Goal: Transaction & Acquisition: Purchase product/service

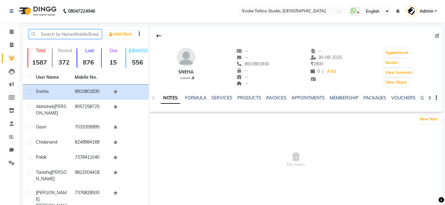
click at [56, 32] on input "text" at bounding box center [65, 34] width 73 height 10
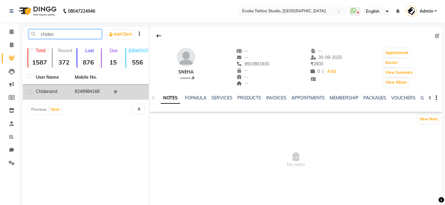
type input "chidan"
click at [46, 96] on td "Chidanand" at bounding box center [51, 92] width 39 height 15
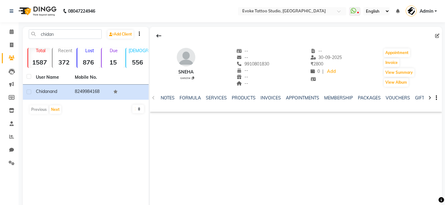
click at [430, 99] on icon at bounding box center [429, 98] width 3 height 4
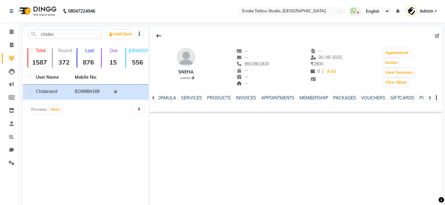
click at [430, 99] on icon at bounding box center [429, 98] width 3 height 4
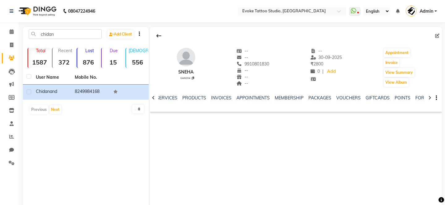
click at [430, 99] on icon at bounding box center [429, 98] width 3 height 4
click at [413, 100] on link "FORMS" at bounding box center [413, 98] width 15 height 6
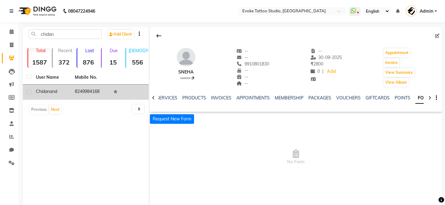
click at [69, 93] on td "Chidanand" at bounding box center [51, 92] width 39 height 15
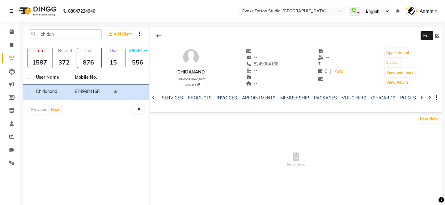
click at [438, 35] on icon at bounding box center [437, 36] width 4 height 4
select select "[DEMOGRAPHIC_DATA]"
select select "50824"
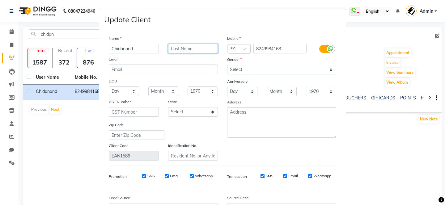
click at [202, 48] on input "text" at bounding box center [193, 49] width 50 height 10
type input "Dey"
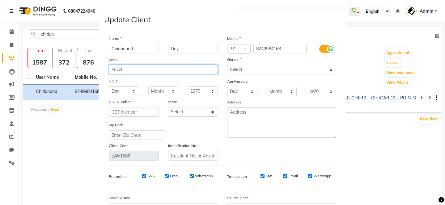
click at [188, 69] on input "email" at bounding box center [163, 70] width 109 height 10
type input "[EMAIL_ADDRESS][DOMAIN_NAME]"
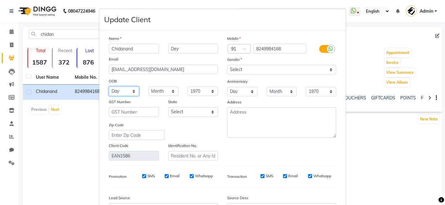
click at [123, 92] on select "Day 01 02 03 04 05 06 07 08 09 10 11 12 13 14 15 16 17 18 19 20 21 22 23 24 25 …" at bounding box center [124, 92] width 30 height 10
select select "21"
click at [109, 87] on select "Day 01 02 03 04 05 06 07 08 09 10 11 12 13 14 15 16 17 18 19 20 21 22 23 24 25 …" at bounding box center [124, 92] width 30 height 10
click at [162, 92] on select "Month January February March April May June July August September October Novem…" at bounding box center [163, 92] width 30 height 10
select select "04"
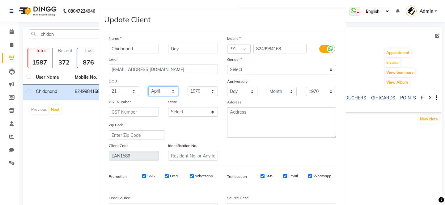
click at [148, 87] on select "Month January February March April May June July August September October Novem…" at bounding box center [163, 92] width 30 height 10
click at [201, 92] on select "1940 1941 1942 1943 1944 1945 1946 1947 1948 1949 1950 1951 1952 1953 1954 1955…" at bounding box center [203, 92] width 30 height 10
select select "1998"
click at [188, 87] on select "1940 1941 1942 1943 1944 1945 1946 1947 1948 1949 1950 1951 1952 1953 1954 1955…" at bounding box center [203, 92] width 30 height 10
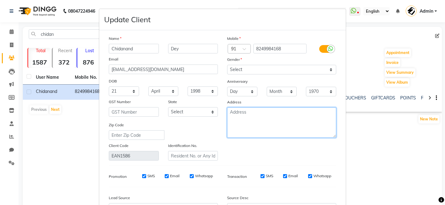
click at [262, 122] on textarea at bounding box center [281, 123] width 109 height 30
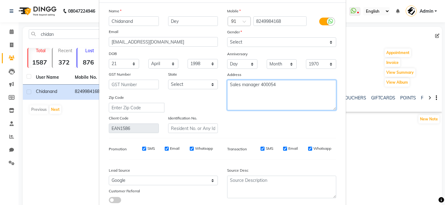
scroll to position [69, 0]
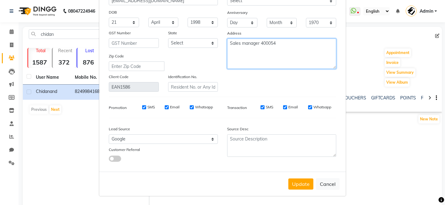
type textarea "Sales manager 400054"
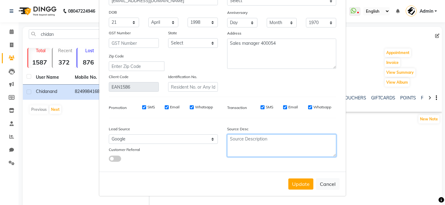
click at [278, 147] on textarea at bounding box center [281, 145] width 109 height 23
type textarea "Call"
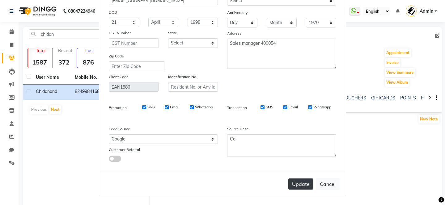
click at [299, 188] on button "Update" at bounding box center [300, 184] width 25 height 11
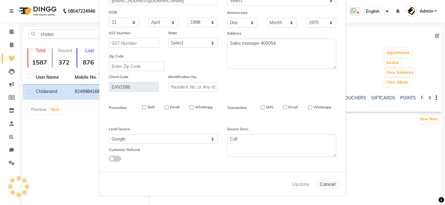
select select
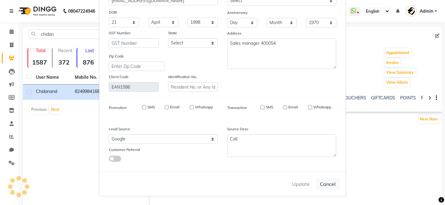
select select
checkbox input "false"
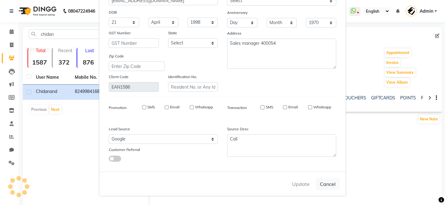
checkbox input "false"
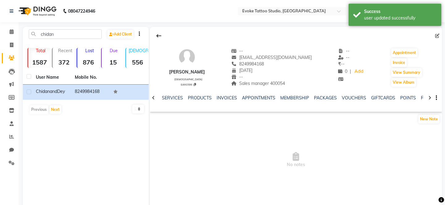
click at [224, 95] on div "INVOICES" at bounding box center [227, 98] width 20 height 6
click at [224, 98] on link "INVOICES" at bounding box center [227, 98] width 20 height 6
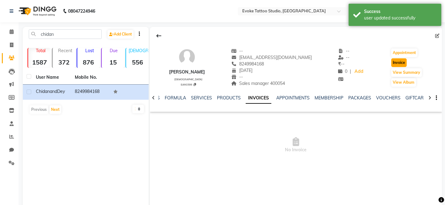
click at [399, 61] on button "Invoice" at bounding box center [398, 62] width 15 height 9
select select "service"
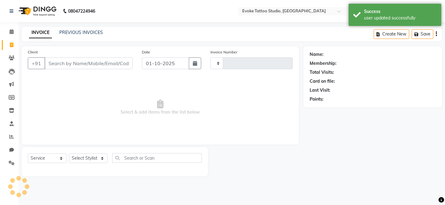
type input "0661"
select select "7461"
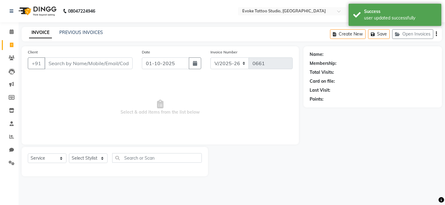
type input "8249984168"
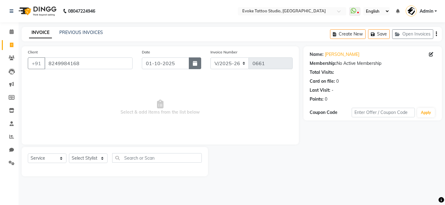
click at [195, 63] on icon "button" at bounding box center [195, 63] width 4 height 5
select select "10"
select select "2025"
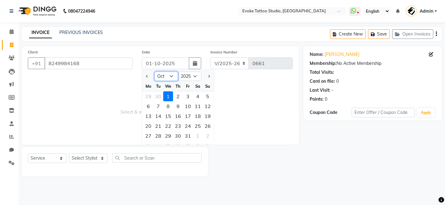
click at [171, 74] on select "Jan Feb Mar Apr May Jun [DATE] Aug Sep Oct Nov Dec" at bounding box center [166, 76] width 23 height 9
select select "9"
click at [155, 72] on select "Jan Feb Mar Apr May Jun [DATE] Aug Sep Oct Nov Dec" at bounding box center [166, 76] width 23 height 9
click at [161, 135] on div "30" at bounding box center [158, 136] width 10 height 10
type input "30-09-2025"
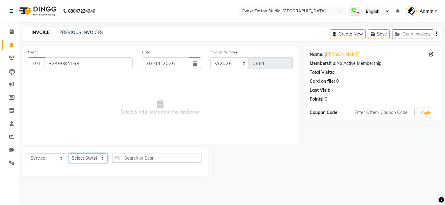
click at [92, 159] on select "Select Stylist [PERSON_NAME] Dingg Support [PERSON_NAME] [PERSON_NAME] [PERSON_…" at bounding box center [88, 159] width 39 height 10
click at [98, 154] on select "Select Stylist [PERSON_NAME] Dingg Support [PERSON_NAME] [PERSON_NAME] [PERSON_…" at bounding box center [88, 159] width 39 height 10
select select "65841"
click at [69, 154] on select "Select Stylist [PERSON_NAME] Dingg Support [PERSON_NAME] [PERSON_NAME] [PERSON_…" at bounding box center [88, 159] width 39 height 10
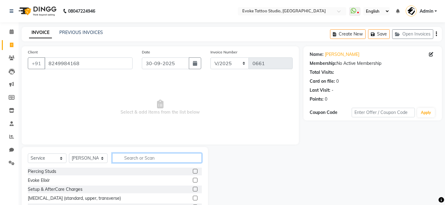
click at [130, 158] on input "text" at bounding box center [157, 158] width 90 height 10
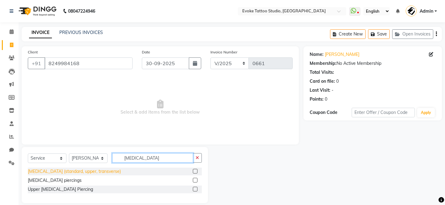
type input "[MEDICAL_DATA]"
click at [76, 174] on div "[MEDICAL_DATA] (standard, upper, transverse)" at bounding box center [74, 171] width 93 height 6
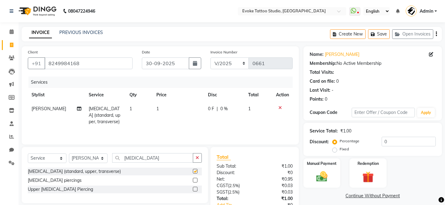
checkbox input "false"
click at [171, 105] on td "1" at bounding box center [178, 115] width 51 height 27
select select "65841"
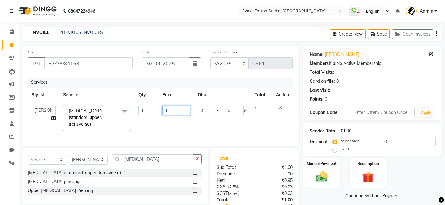
click at [174, 109] on input "1" at bounding box center [176, 111] width 28 height 10
type input "700"
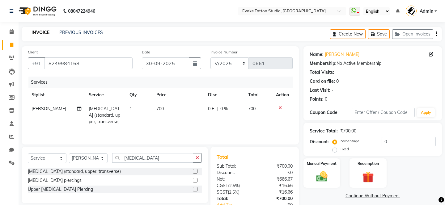
scroll to position [42, 0]
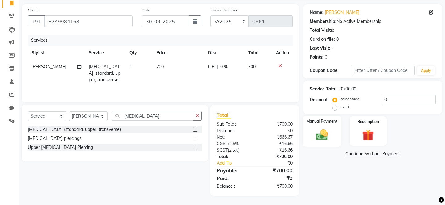
click at [314, 128] on img at bounding box center [321, 135] width 19 height 14
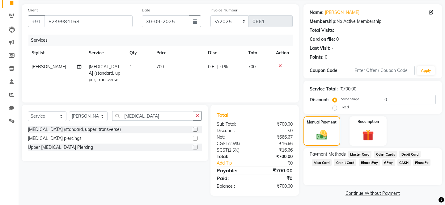
click at [385, 159] on span "GPay" at bounding box center [388, 162] width 13 height 7
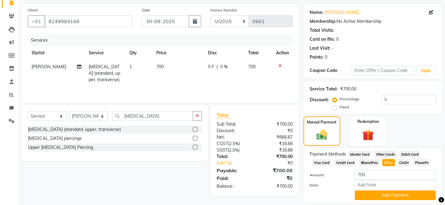
scroll to position [54, 0]
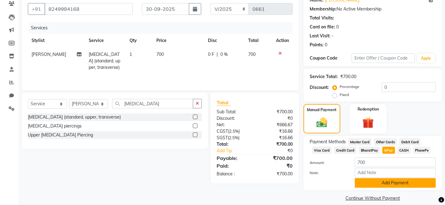
click at [386, 178] on button "Add Payment" at bounding box center [395, 183] width 81 height 10
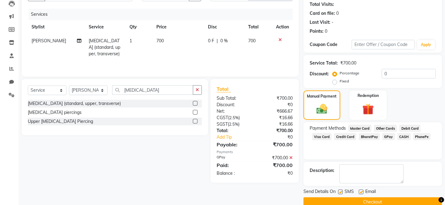
scroll to position [72, 0]
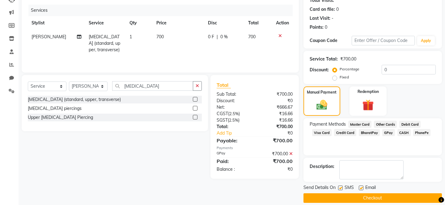
click at [382, 193] on button "Checkout" at bounding box center [373, 198] width 138 height 10
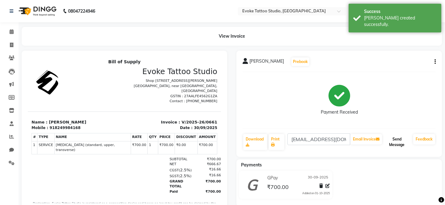
click at [395, 145] on button "Send Message" at bounding box center [397, 142] width 28 height 16
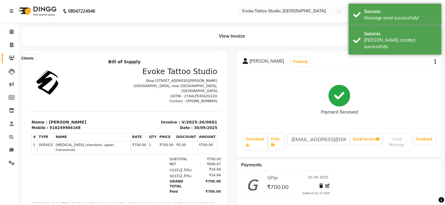
click at [10, 57] on icon at bounding box center [12, 58] width 6 height 5
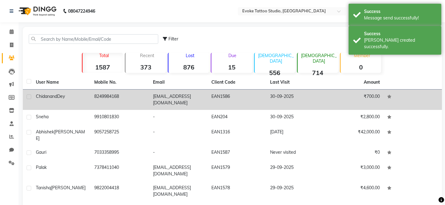
click at [106, 96] on td "8249984168" at bounding box center [120, 100] width 58 height 20
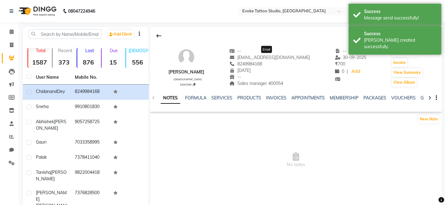
click at [279, 55] on span "[EMAIL_ADDRESS][DOMAIN_NAME]" at bounding box center [269, 58] width 81 height 6
copy span "[EMAIL_ADDRESS][DOMAIN_NAME]"
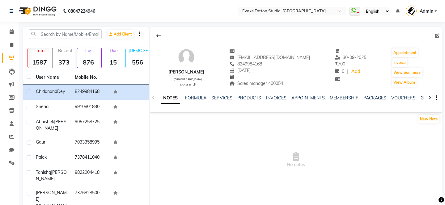
click at [199, 69] on div "[PERSON_NAME]" at bounding box center [186, 72] width 36 height 6
copy div
click at [262, 65] on span "8249984168" at bounding box center [245, 64] width 33 height 6
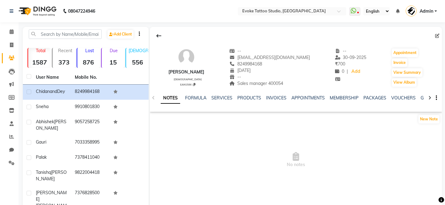
click at [262, 65] on span "8249984168" at bounding box center [245, 64] width 33 height 6
copy span "8249984168"
click at [283, 83] on span "Sales manager 400054" at bounding box center [256, 84] width 54 height 6
copy span "400054"
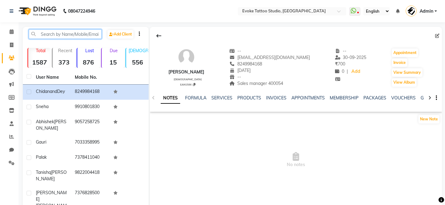
click at [68, 33] on input "text" at bounding box center [65, 34] width 73 height 10
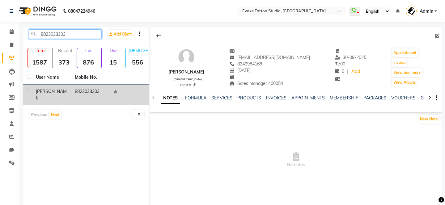
type input "8823033303"
click at [98, 97] on td "8823033303" at bounding box center [90, 95] width 39 height 20
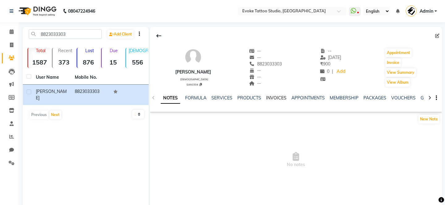
click at [278, 97] on link "INVOICES" at bounding box center [276, 98] width 20 height 6
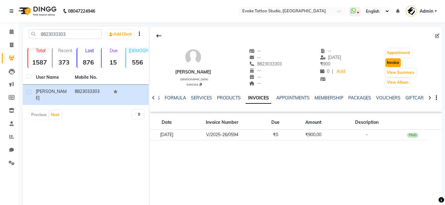
click at [396, 63] on button "Invoice" at bounding box center [392, 62] width 15 height 9
select select "service"
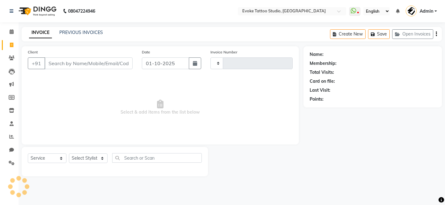
type input "0662"
select select "7461"
type input "8823033303"
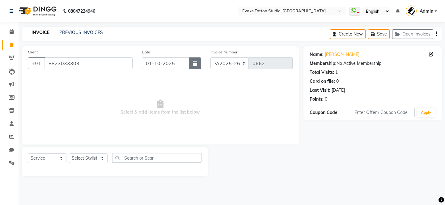
click at [193, 62] on button "button" at bounding box center [195, 63] width 12 height 12
select select "10"
select select "2025"
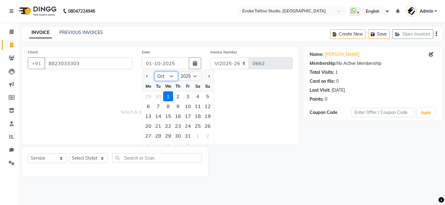
click at [172, 75] on select "Jan Feb Mar Apr May Jun [DATE] Aug Sep Oct Nov Dec" at bounding box center [166, 76] width 23 height 9
select select "9"
click at [155, 72] on select "Jan Feb Mar Apr May Jun [DATE] Aug Sep Oct Nov Dec" at bounding box center [166, 76] width 23 height 9
click at [158, 135] on div "30" at bounding box center [158, 136] width 10 height 10
type input "30-09-2025"
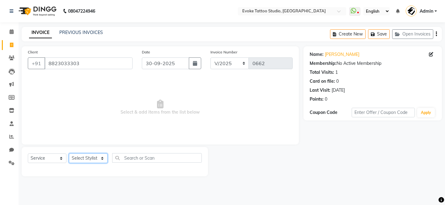
click at [97, 155] on select "Select Stylist [PERSON_NAME] Dingg Support [PERSON_NAME] [PERSON_NAME] [PERSON_…" at bounding box center [88, 159] width 39 height 10
select select "68898"
click at [69, 154] on select "Select Stylist [PERSON_NAME] Dingg Support [PERSON_NAME] [PERSON_NAME] [PERSON_…" at bounding box center [88, 159] width 39 height 10
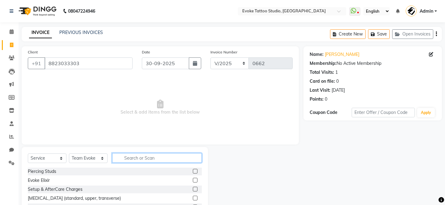
click at [135, 157] on input "text" at bounding box center [157, 158] width 90 height 10
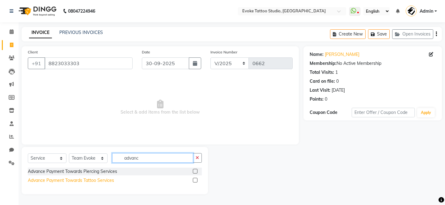
type input "advanc"
click at [103, 180] on div "Advance Payment Towards Tattoo Services" at bounding box center [71, 180] width 86 height 6
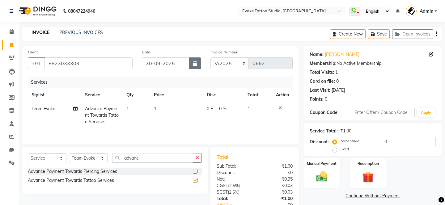
checkbox input "false"
click at [181, 108] on td "1" at bounding box center [176, 115] width 53 height 27
select select "68898"
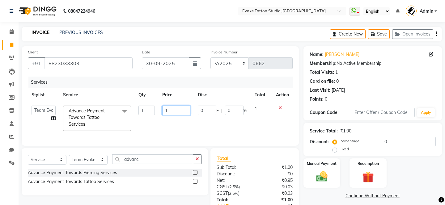
click at [172, 107] on input "1" at bounding box center [176, 111] width 28 height 10
type input "3000"
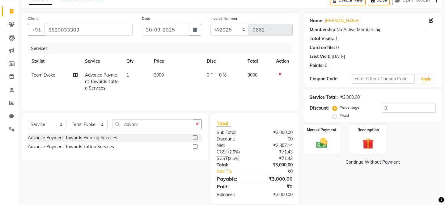
scroll to position [42, 0]
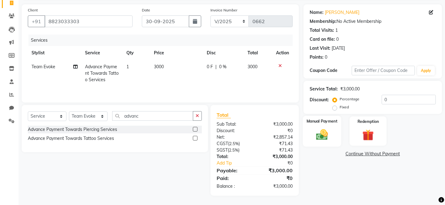
click at [321, 128] on img at bounding box center [321, 135] width 19 height 14
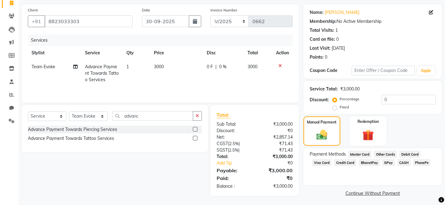
click at [385, 159] on span "GPay" at bounding box center [388, 162] width 13 height 7
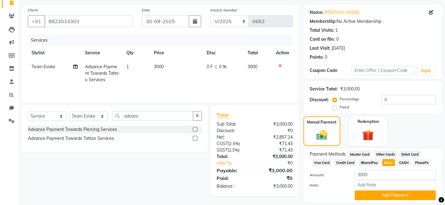
scroll to position [54, 0]
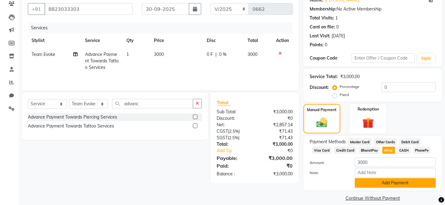
click at [386, 178] on button "Add Payment" at bounding box center [395, 183] width 81 height 10
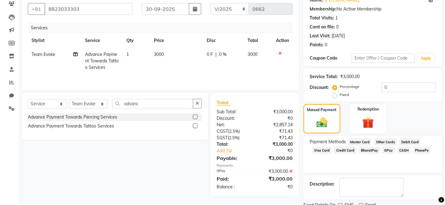
scroll to position [72, 0]
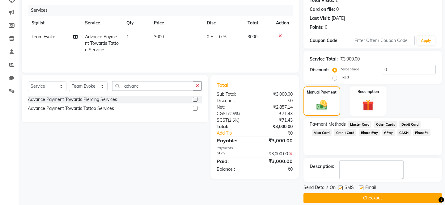
click at [375, 193] on button "Checkout" at bounding box center [373, 198] width 138 height 10
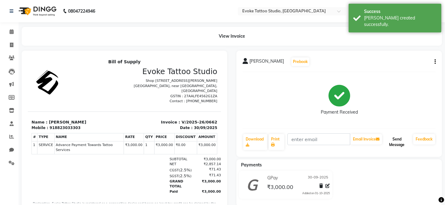
click at [398, 146] on button "Send Message" at bounding box center [397, 142] width 28 height 16
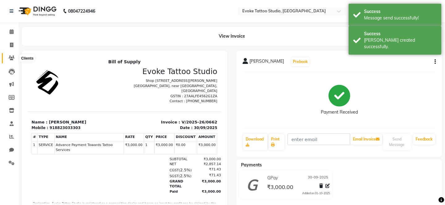
click at [13, 59] on icon at bounding box center [12, 58] width 6 height 5
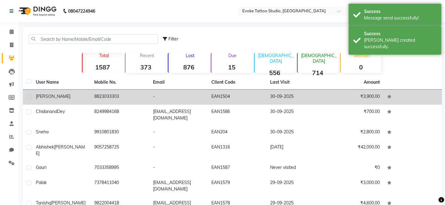
click at [149, 96] on td "8823033303" at bounding box center [120, 97] width 58 height 15
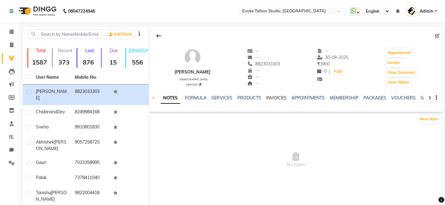
click at [277, 98] on link "INVOICES" at bounding box center [276, 98] width 20 height 6
